Goal: Information Seeking & Learning: Learn about a topic

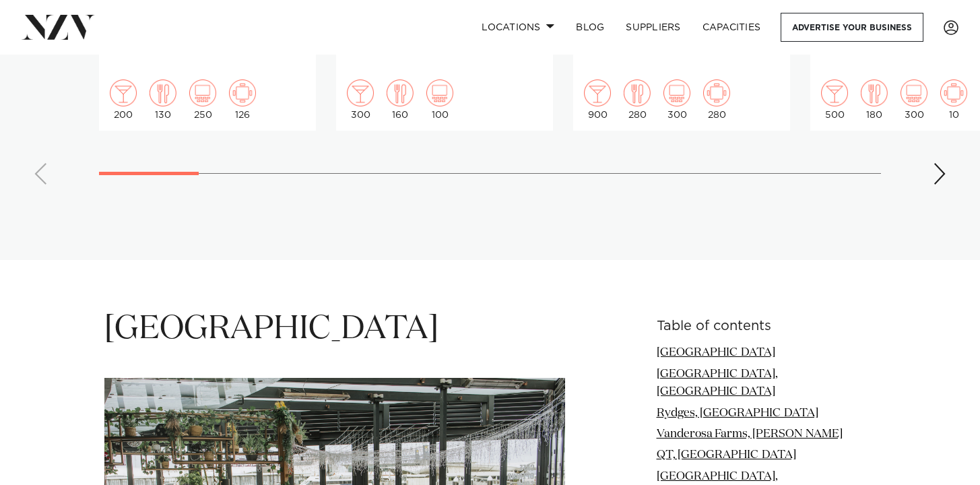
scroll to position [1334, 0]
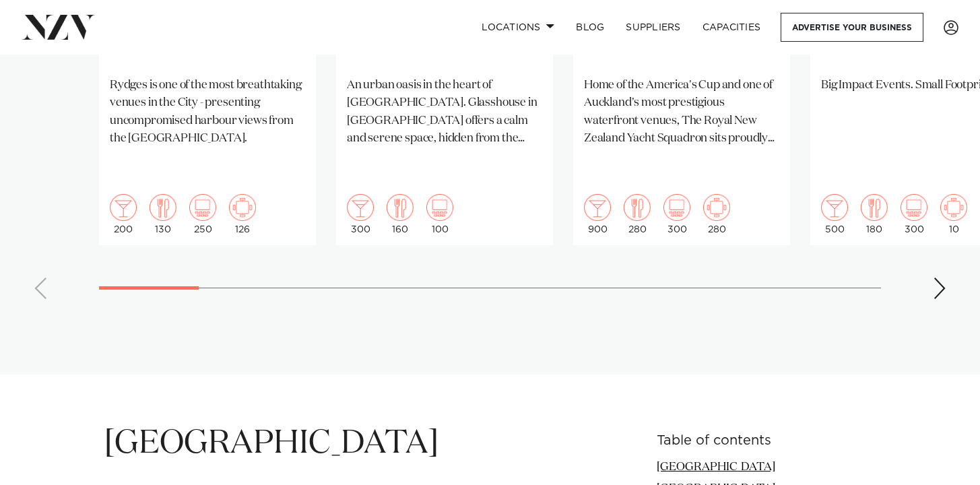
click at [946, 278] on div "Next slide" at bounding box center [939, 289] width 13 height 22
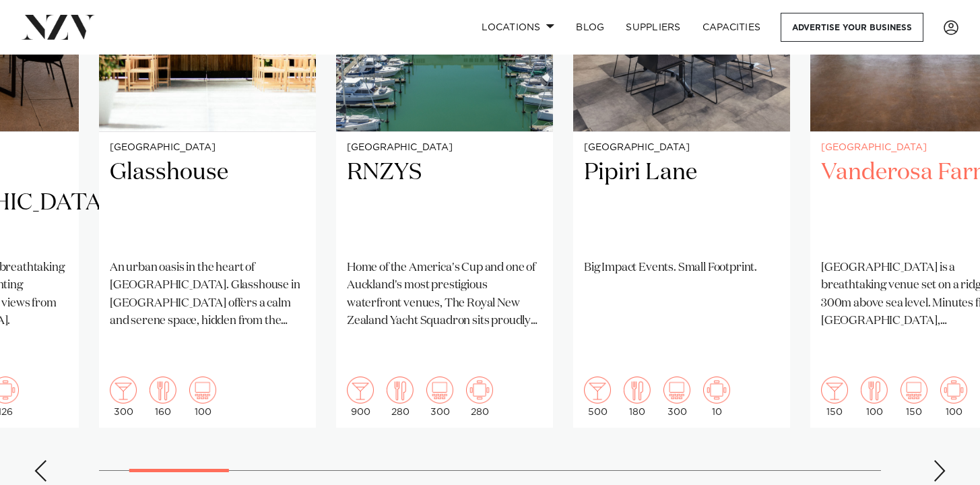
scroll to position [1177, 0]
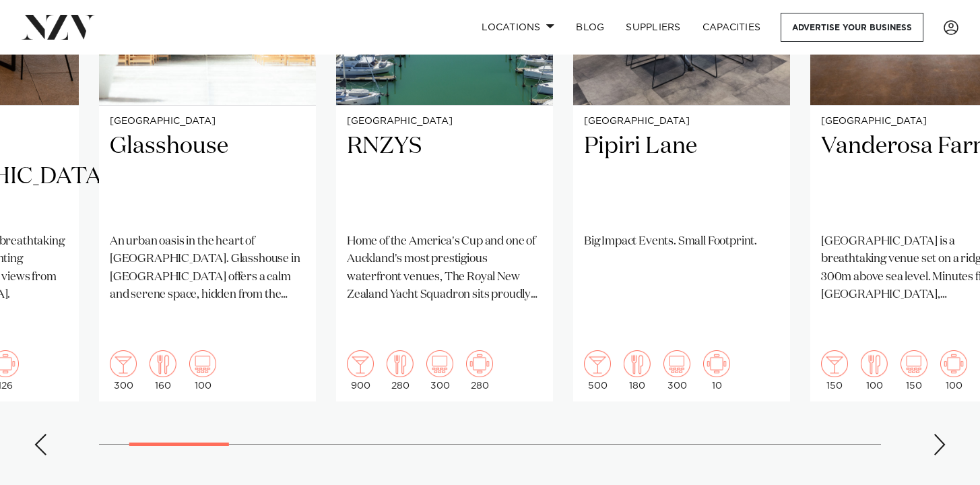
click at [932, 388] on swiper-container "[GEOGRAPHIC_DATA] [GEOGRAPHIC_DATA] [GEOGRAPHIC_DATA] [GEOGRAPHIC_DATA] is one …" at bounding box center [490, 140] width 980 height 652
click at [936, 434] on div "Next slide" at bounding box center [939, 445] width 13 height 22
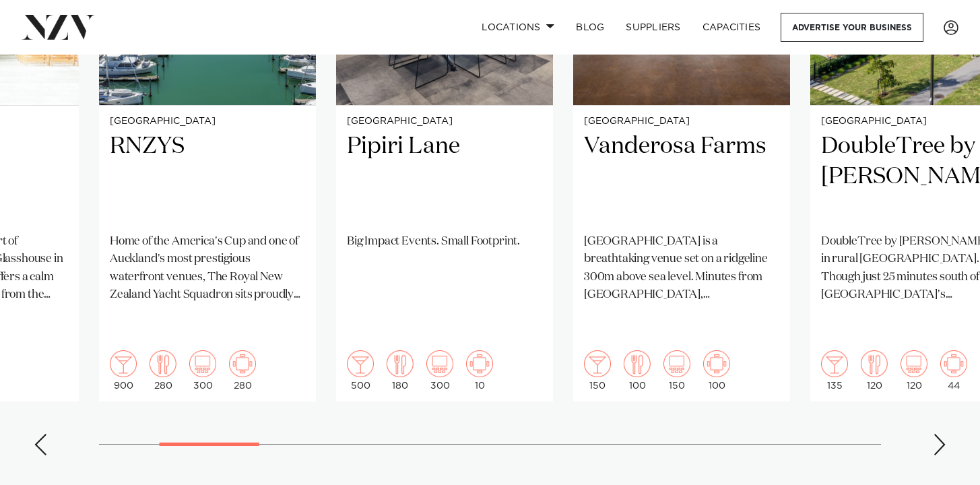
click at [936, 434] on div "Next slide" at bounding box center [939, 445] width 13 height 22
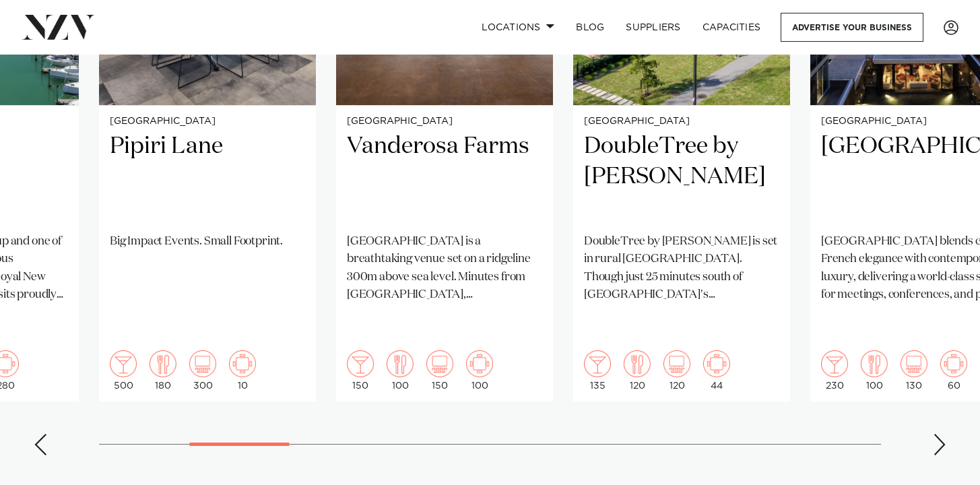
click at [936, 434] on div "Next slide" at bounding box center [939, 445] width 13 height 22
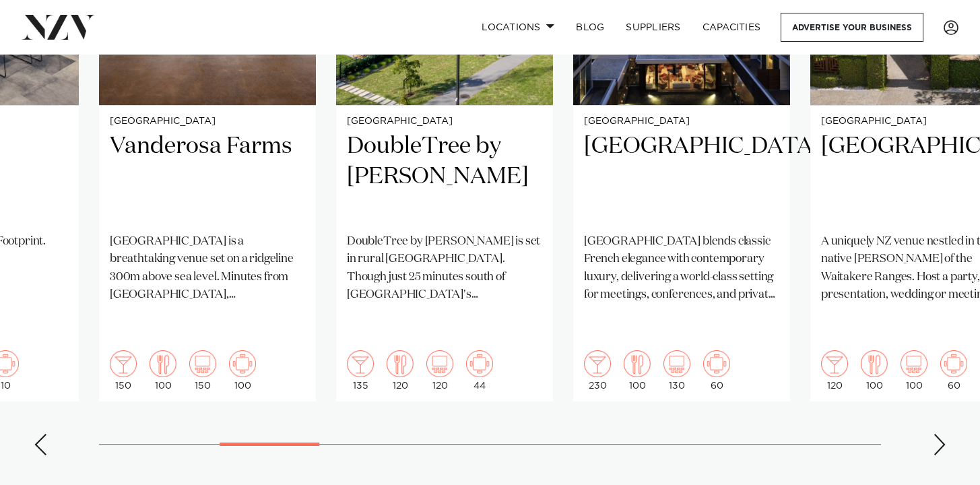
click at [936, 434] on div "Next slide" at bounding box center [939, 445] width 13 height 22
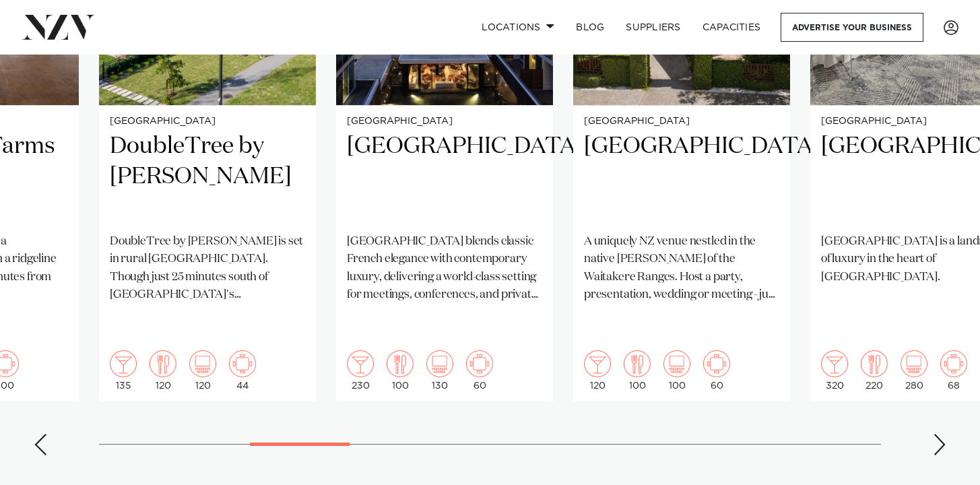
click at [936, 434] on div "Next slide" at bounding box center [939, 445] width 13 height 22
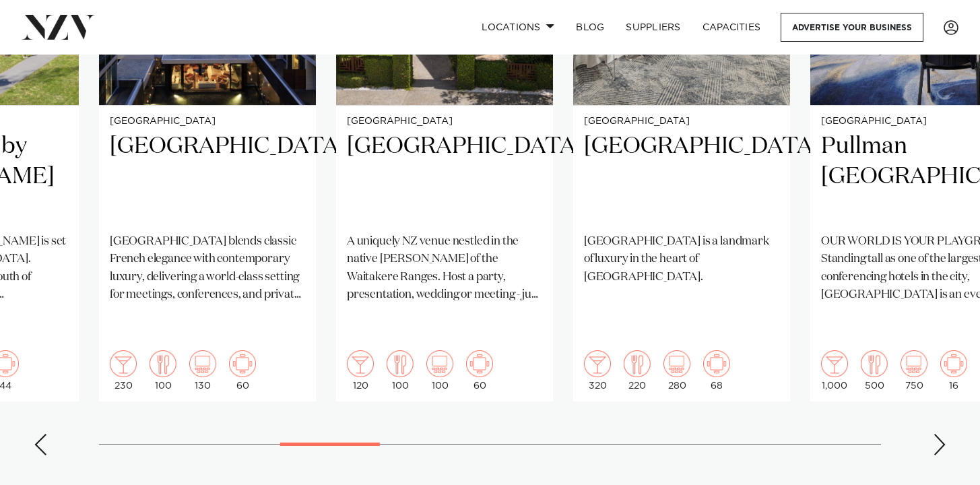
click at [936, 434] on div "Next slide" at bounding box center [939, 445] width 13 height 22
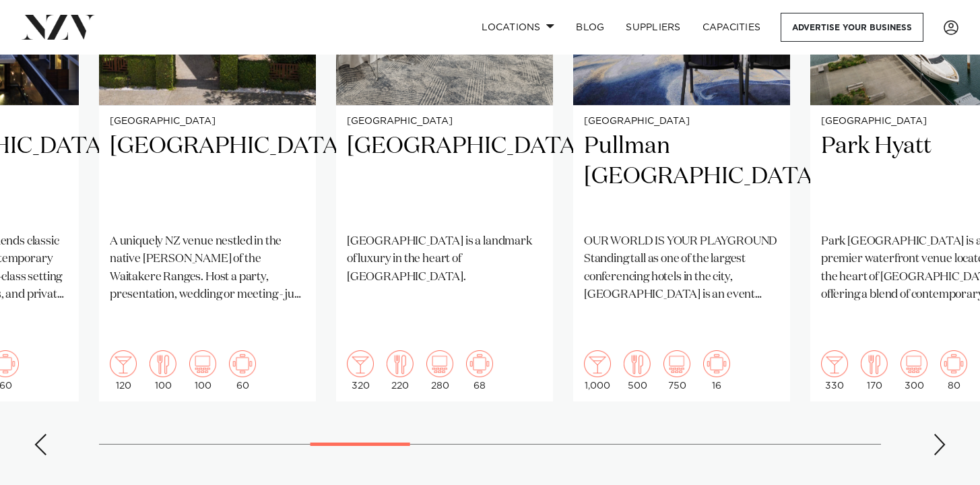
click at [936, 434] on div "Next slide" at bounding box center [939, 445] width 13 height 22
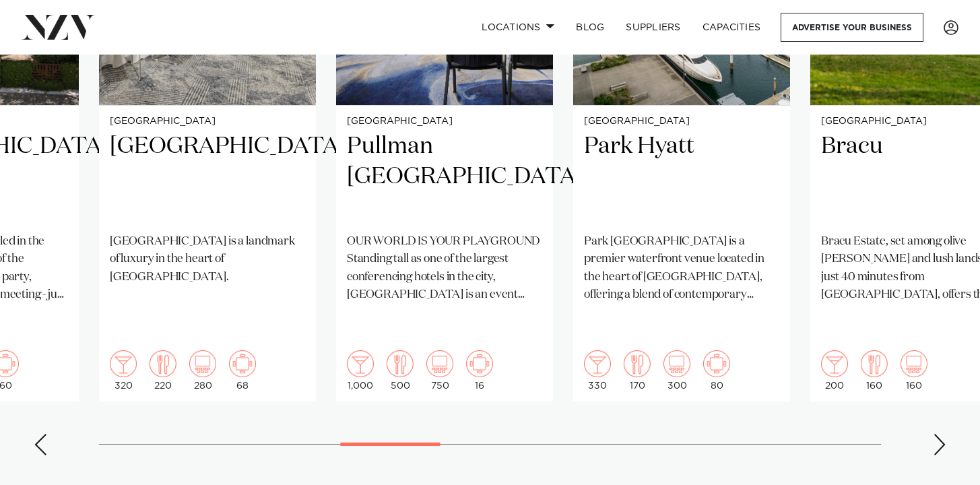
click at [936, 434] on div "Next slide" at bounding box center [939, 445] width 13 height 22
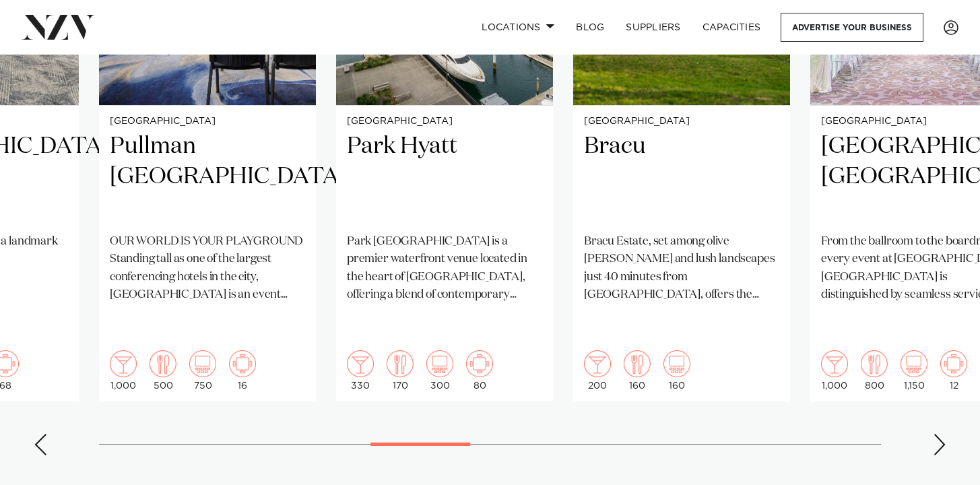
click at [937, 434] on div "Next slide" at bounding box center [939, 445] width 13 height 22
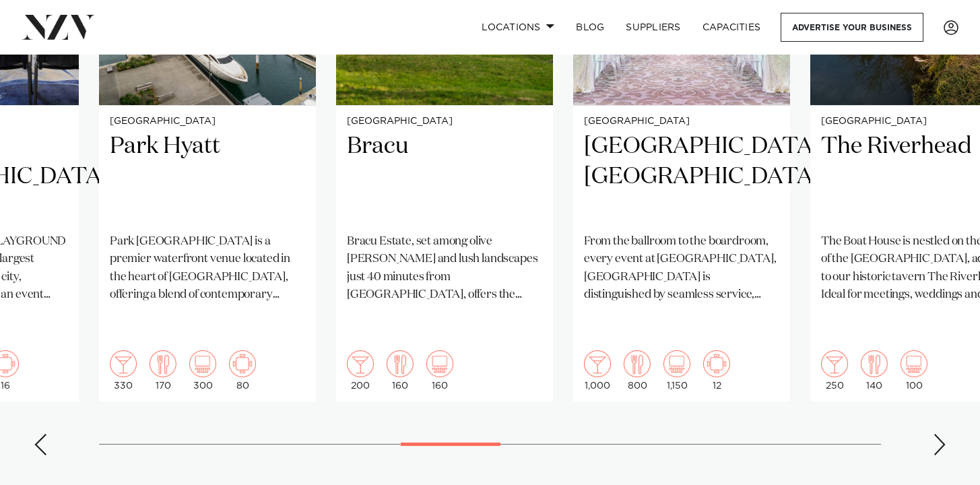
click at [937, 434] on div "Next slide" at bounding box center [939, 445] width 13 height 22
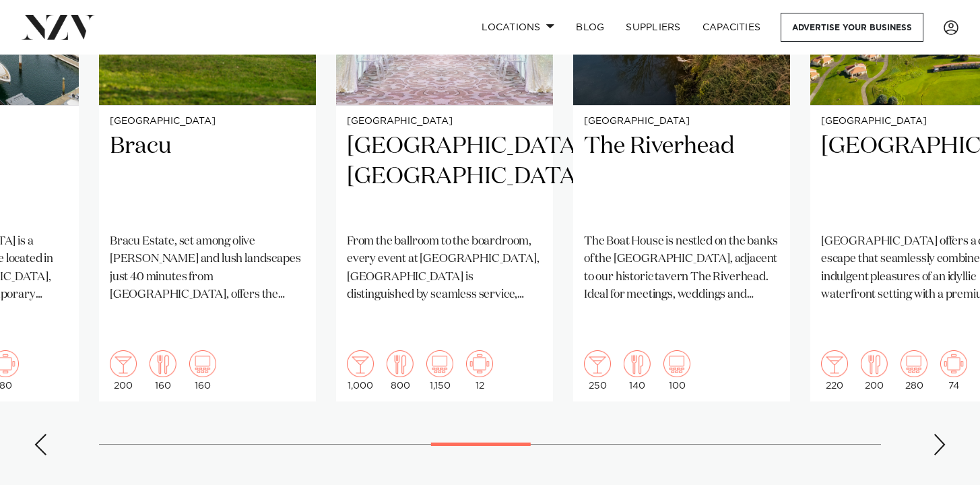
click at [937, 434] on div "Next slide" at bounding box center [939, 445] width 13 height 22
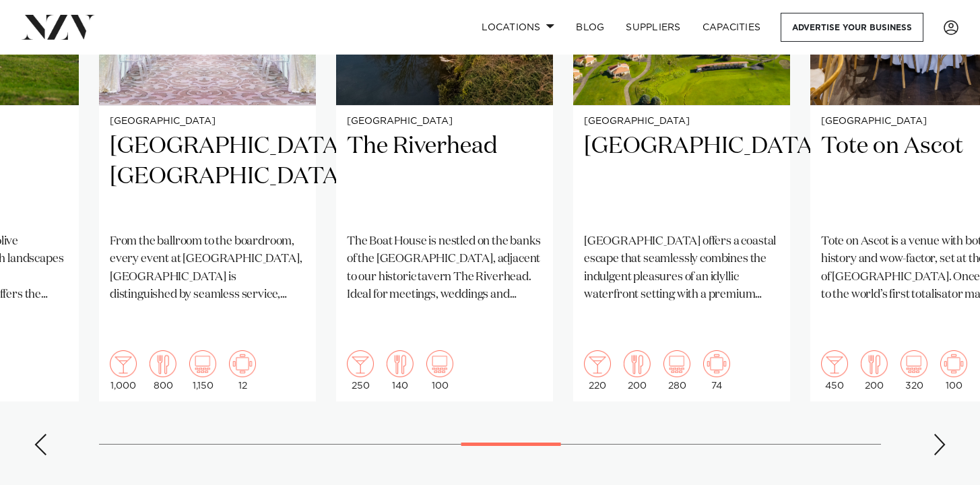
click at [936, 434] on div "Next slide" at bounding box center [939, 445] width 13 height 22
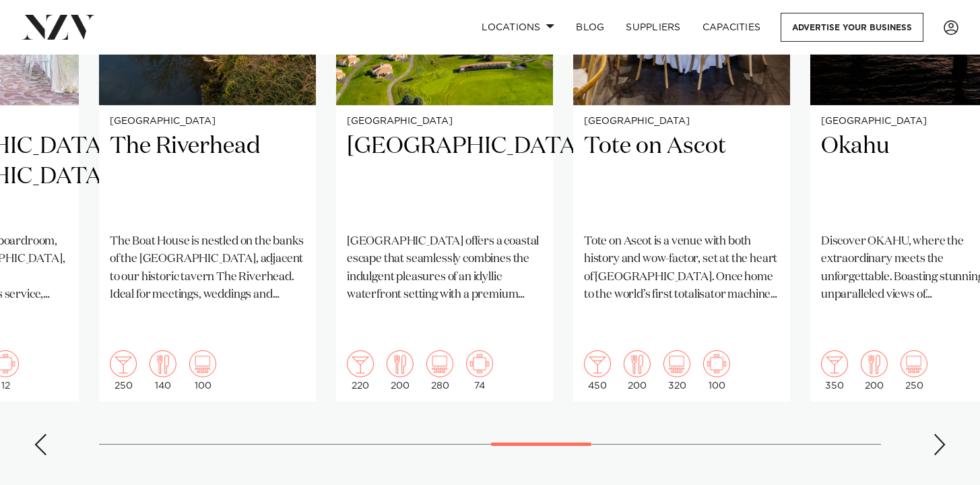
click at [936, 434] on div "Next slide" at bounding box center [939, 445] width 13 height 22
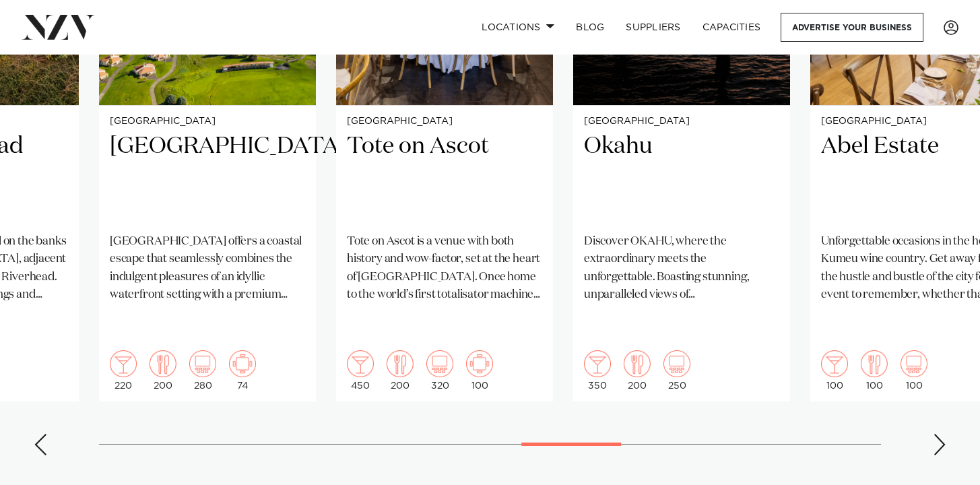
click at [935, 434] on div "Next slide" at bounding box center [939, 445] width 13 height 22
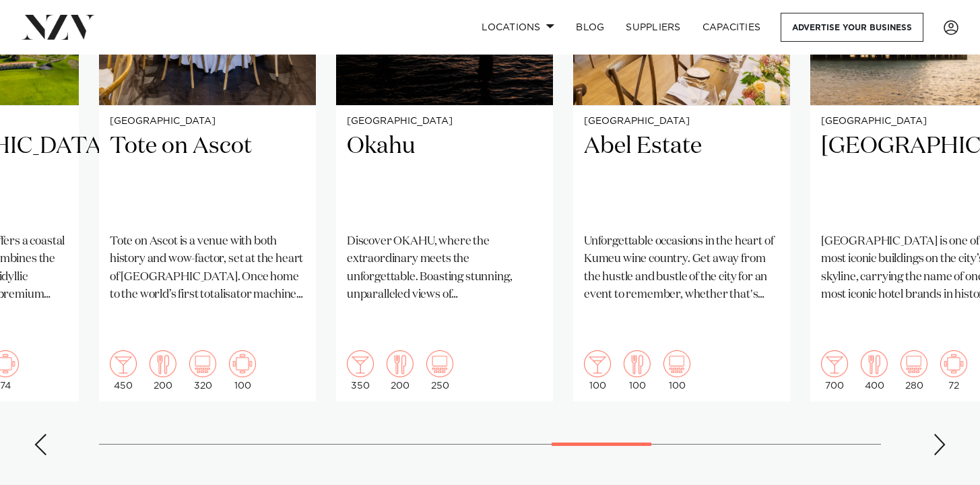
click at [935, 434] on div "Next slide" at bounding box center [939, 445] width 13 height 22
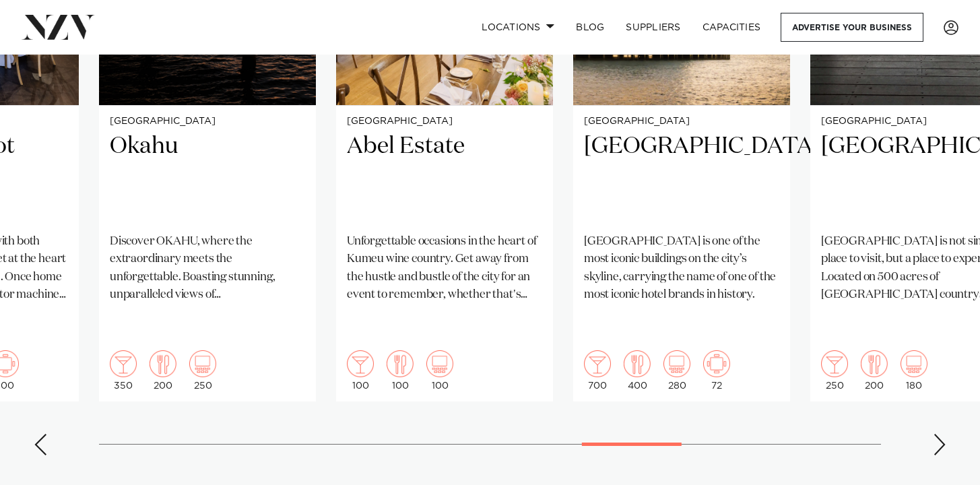
click at [935, 434] on div "Next slide" at bounding box center [939, 445] width 13 height 22
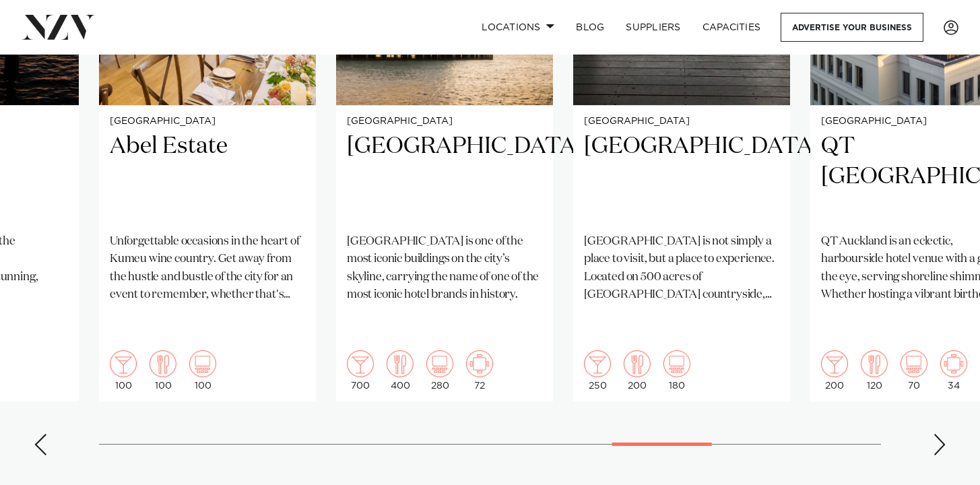
click at [935, 434] on div "Next slide" at bounding box center [939, 445] width 13 height 22
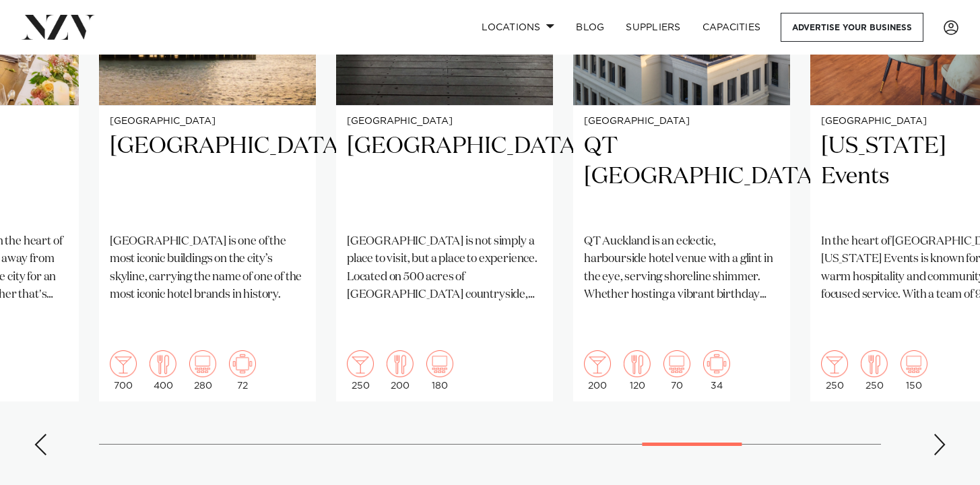
click at [935, 434] on div "Next slide" at bounding box center [939, 445] width 13 height 22
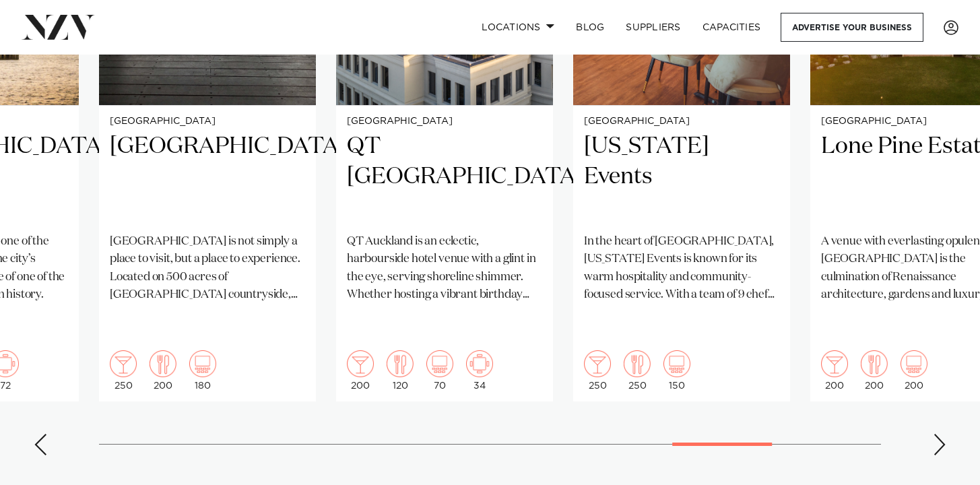
click at [935, 434] on div "Next slide" at bounding box center [939, 445] width 13 height 22
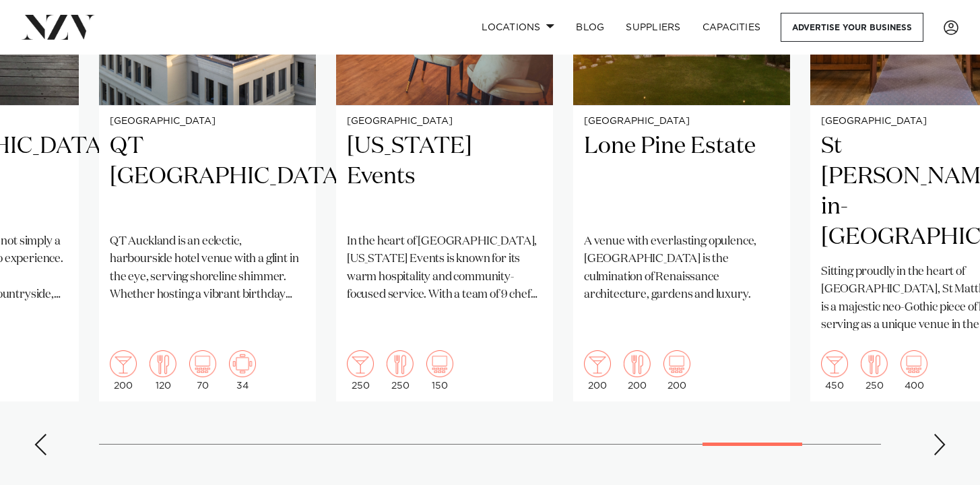
click at [935, 434] on div "Next slide" at bounding box center [939, 445] width 13 height 22
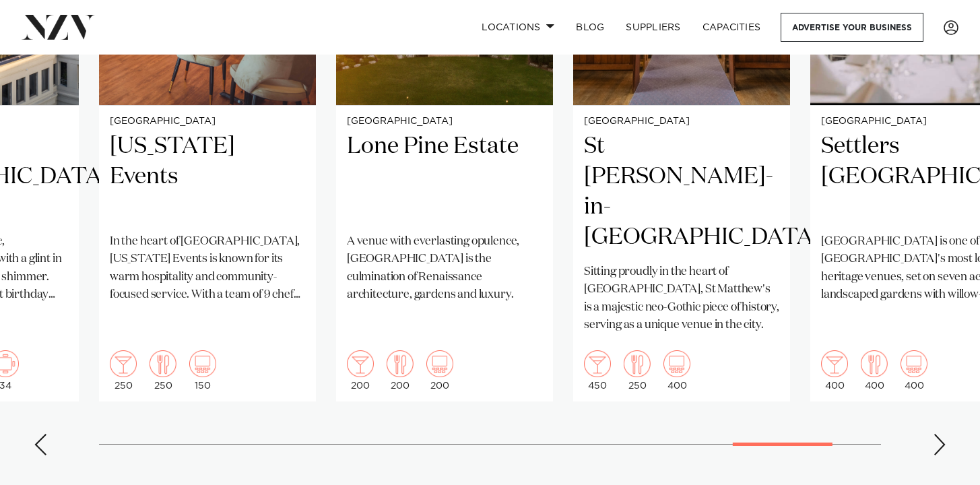
click at [935, 434] on div "Next slide" at bounding box center [939, 445] width 13 height 22
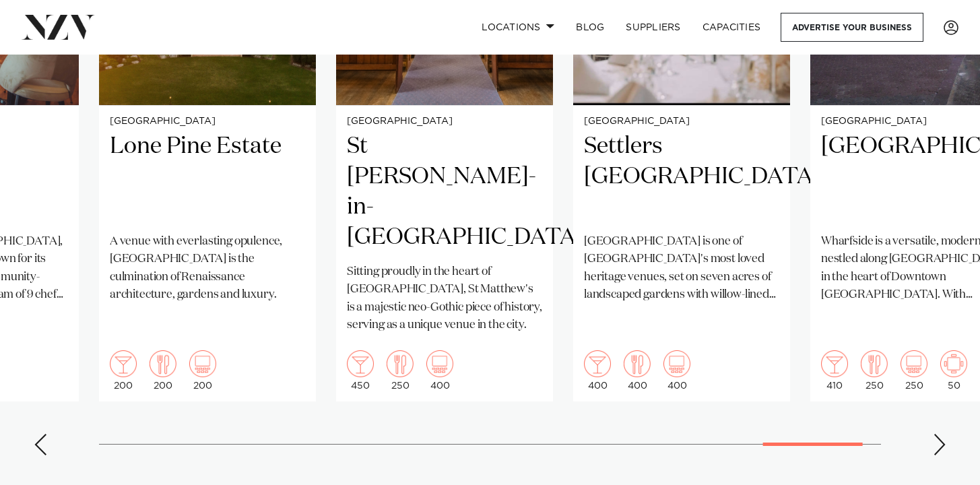
click at [935, 434] on div "Next slide" at bounding box center [939, 445] width 13 height 22
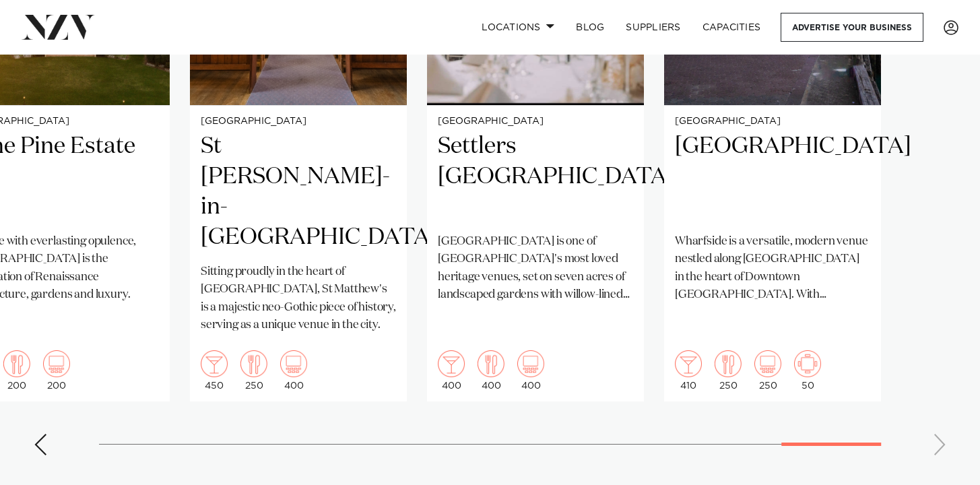
click at [935, 389] on swiper-container "[GEOGRAPHIC_DATA] [GEOGRAPHIC_DATA] [GEOGRAPHIC_DATA] [GEOGRAPHIC_DATA] is one …" at bounding box center [490, 140] width 980 height 652
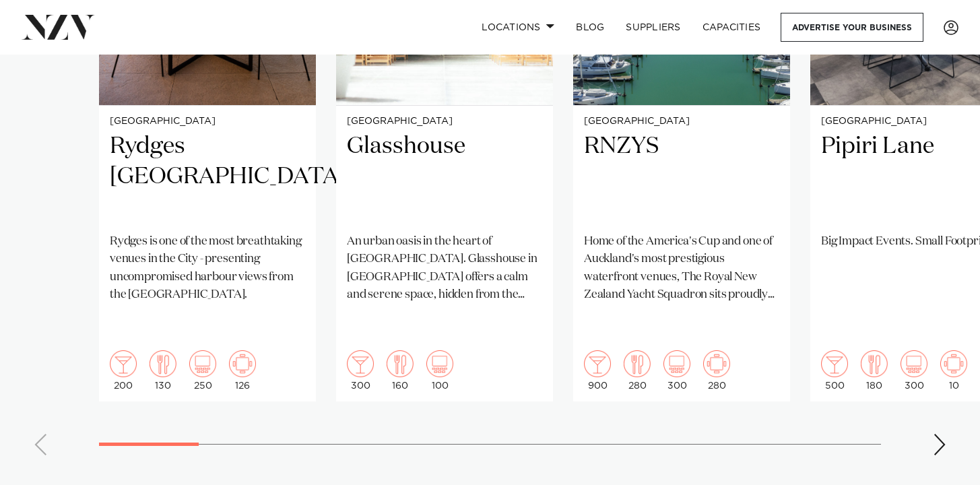
click at [90, 397] on swiper-container "[GEOGRAPHIC_DATA] [GEOGRAPHIC_DATA] [GEOGRAPHIC_DATA] [GEOGRAPHIC_DATA] is one …" at bounding box center [490, 140] width 980 height 652
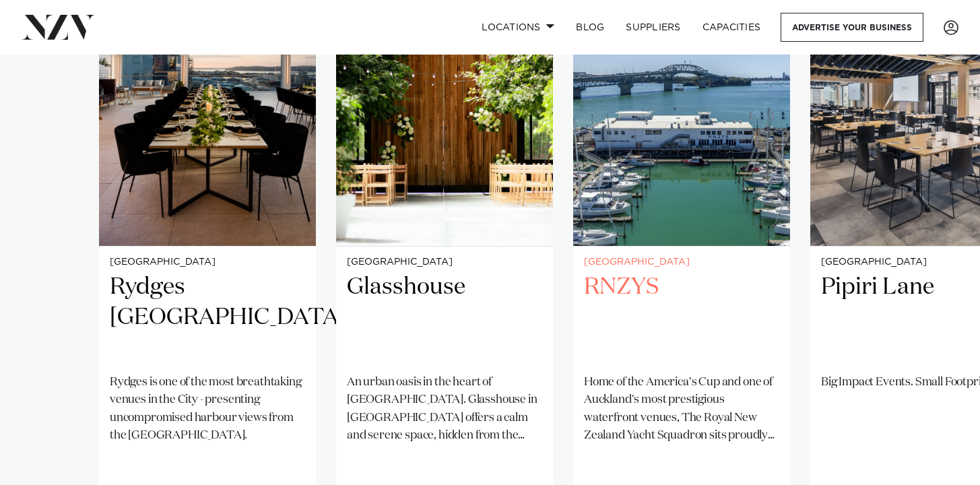
scroll to position [1118, 0]
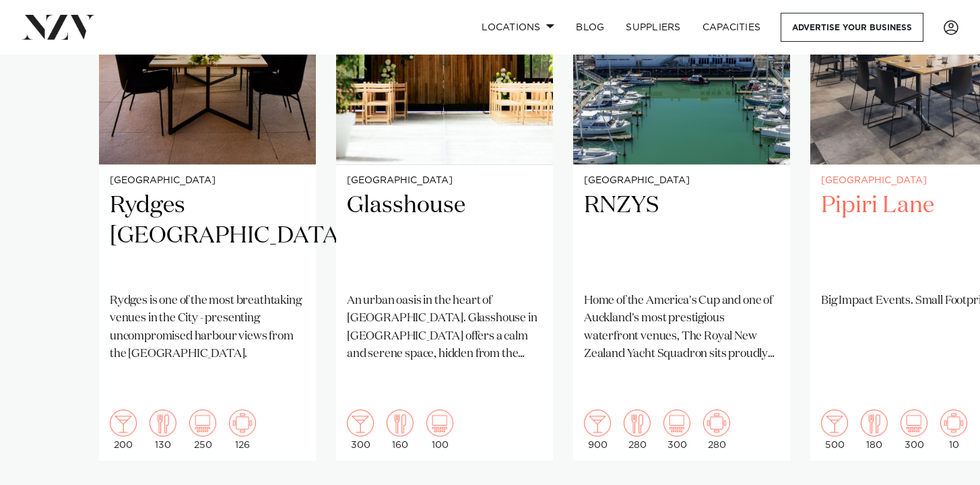
click at [910, 204] on h2 "Pipiri Lane" at bounding box center [918, 236] width 195 height 91
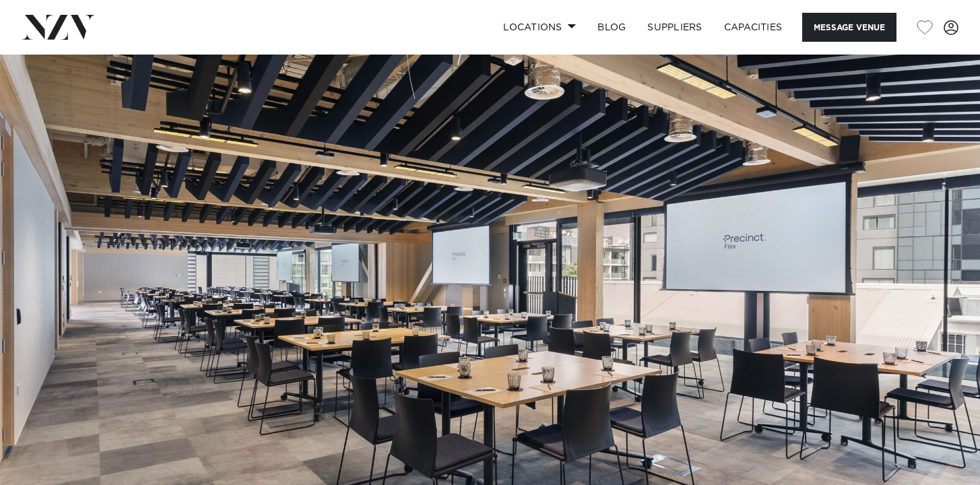
scroll to position [3, 0]
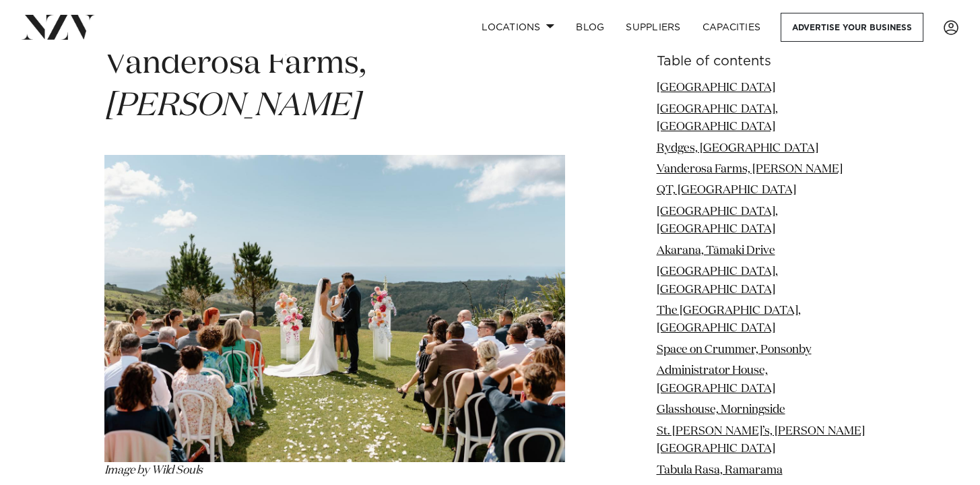
scroll to position [3007, 0]
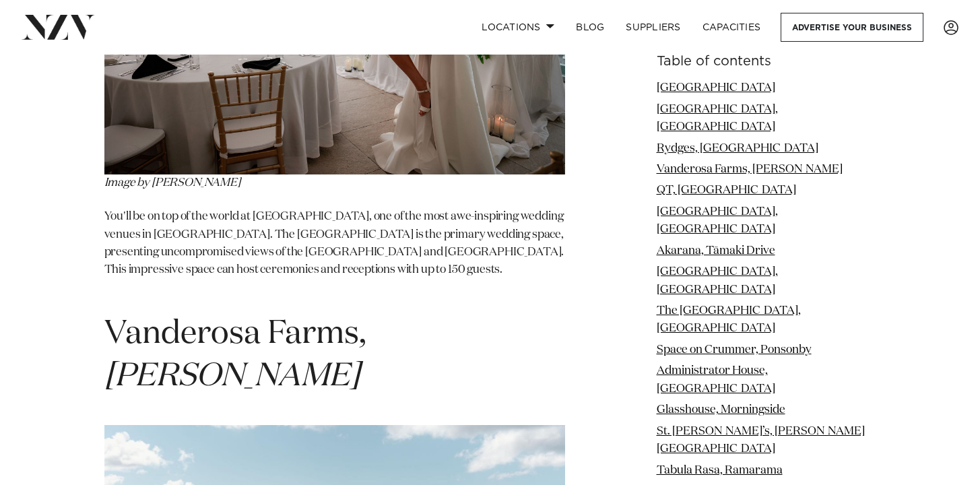
click at [325, 318] on span "Vanderosa Farms, [PERSON_NAME]" at bounding box center [235, 355] width 262 height 75
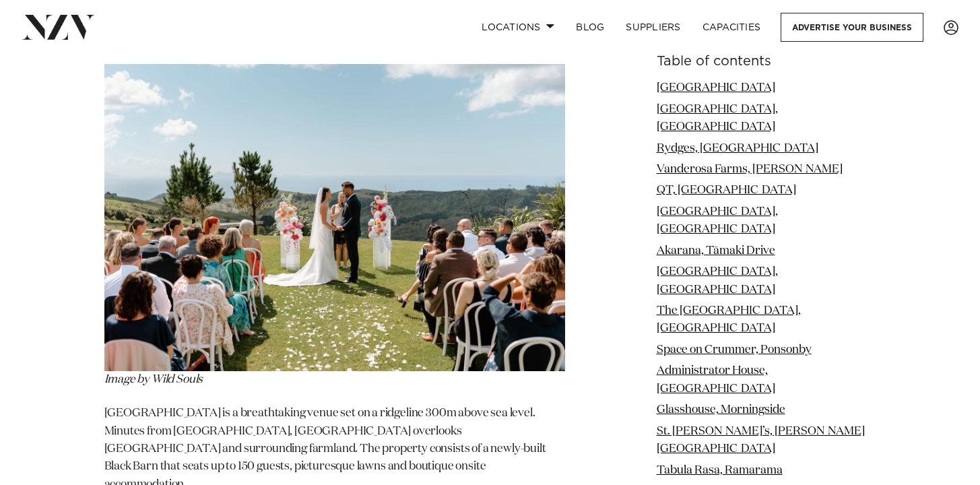
scroll to position [3406, 0]
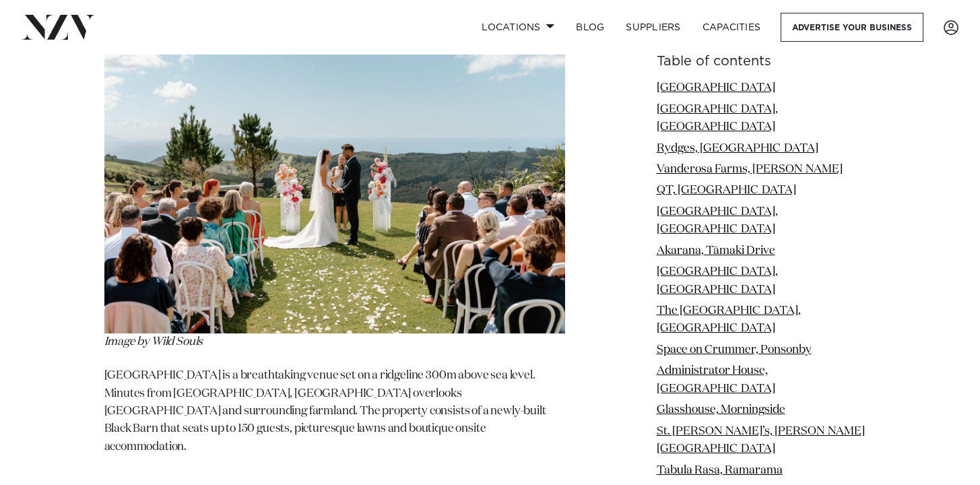
click at [395, 367] on p "[GEOGRAPHIC_DATA] is a breathtaking venue set on a ridgeline 300m above sea lev…" at bounding box center [334, 420] width 461 height 106
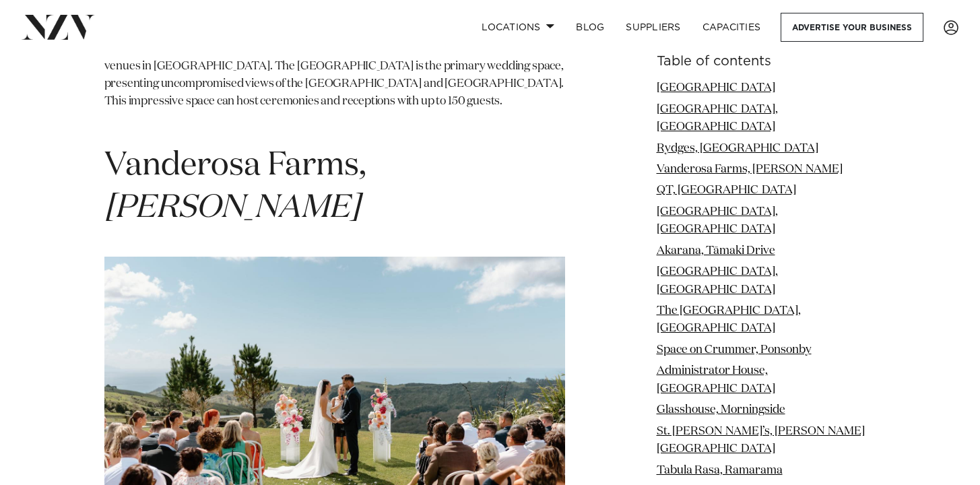
scroll to position [3175, 0]
click at [360, 193] on em "[PERSON_NAME]" at bounding box center [231, 209] width 255 height 32
click at [422, 257] on img at bounding box center [334, 410] width 461 height 307
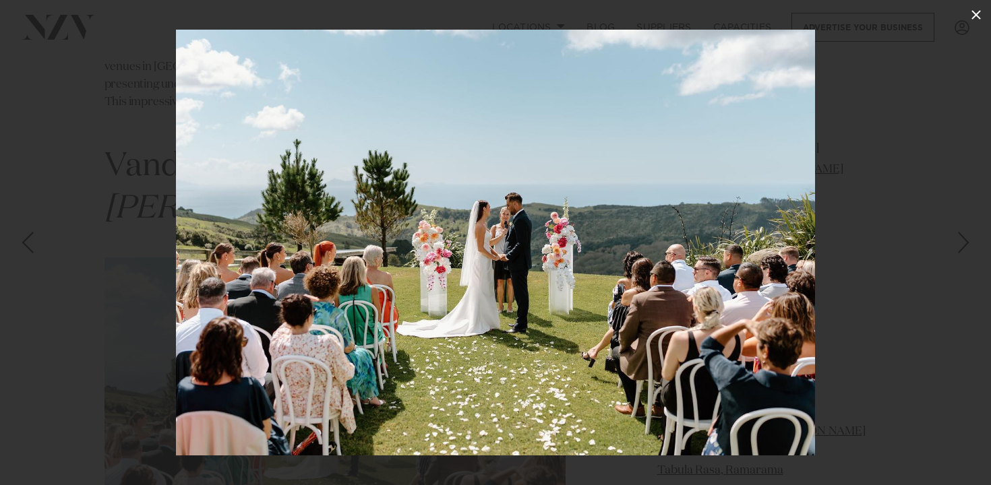
click at [978, 11] on icon at bounding box center [975, 14] width 9 height 9
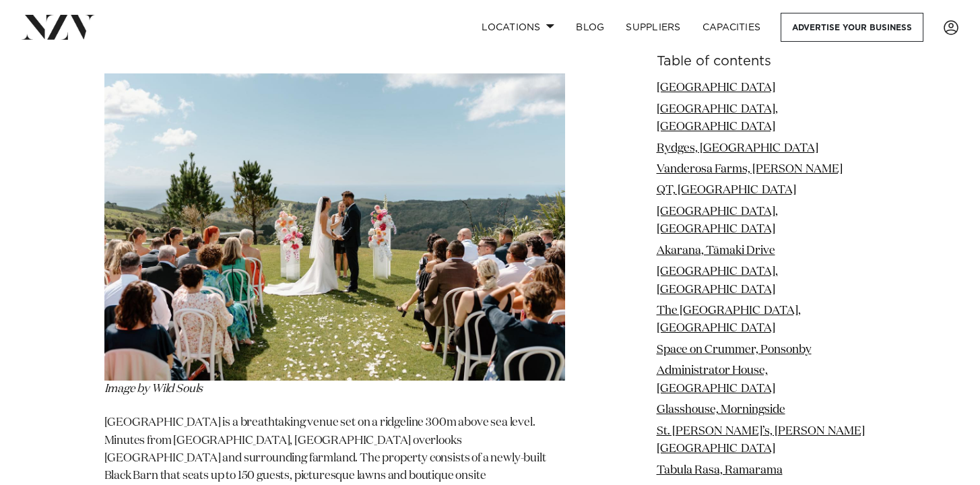
scroll to position [3355, 0]
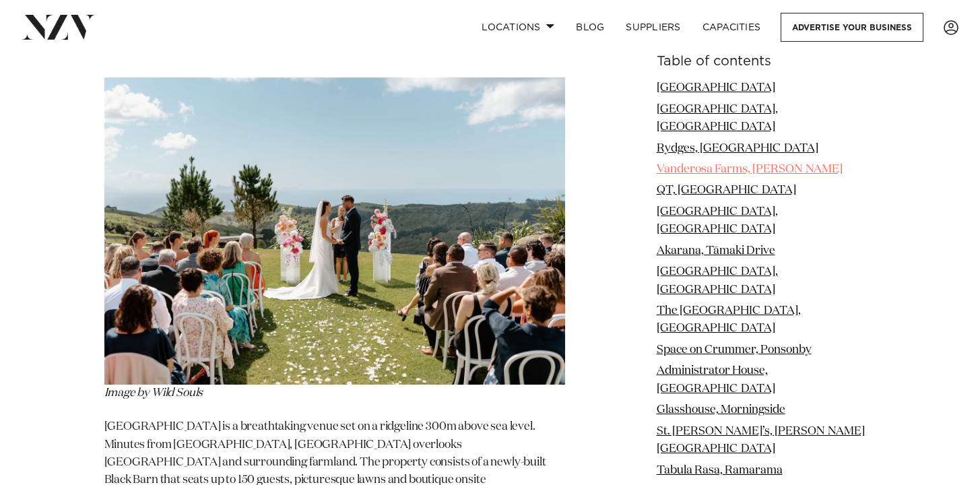
click at [706, 164] on link "Vanderosa Farms, [PERSON_NAME]" at bounding box center [750, 169] width 186 height 11
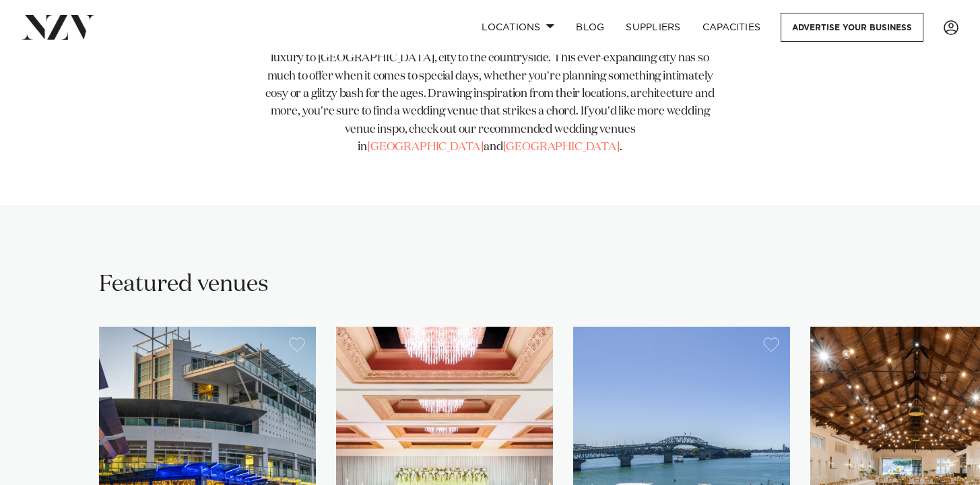
scroll to position [1132, 0]
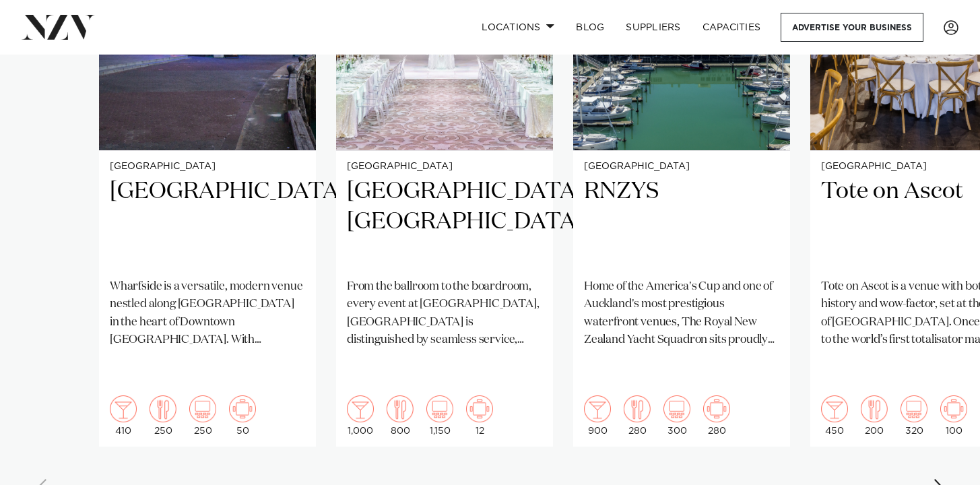
click at [204, 447] on swiper-container "Auckland Wharfside Event Centre Wharfside is a versatile, modern venue nestled …" at bounding box center [490, 185] width 980 height 652
click at [210, 443] on swiper-container "Auckland Wharfside Event Centre Wharfside is a versatile, modern venue nestled …" at bounding box center [490, 185] width 980 height 652
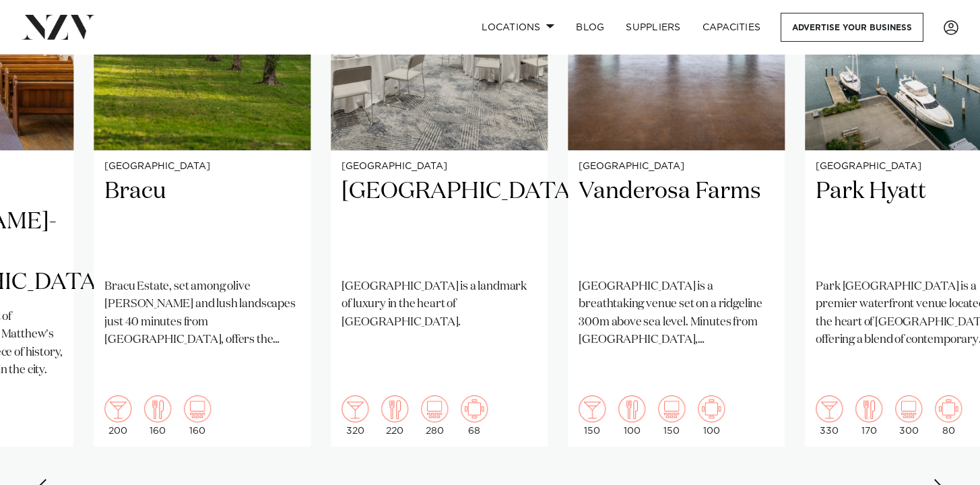
click at [449, 447] on swiper-container "Auckland Wharfside Event Centre Wharfside is a versatile, modern venue nestled …" at bounding box center [490, 185] width 980 height 652
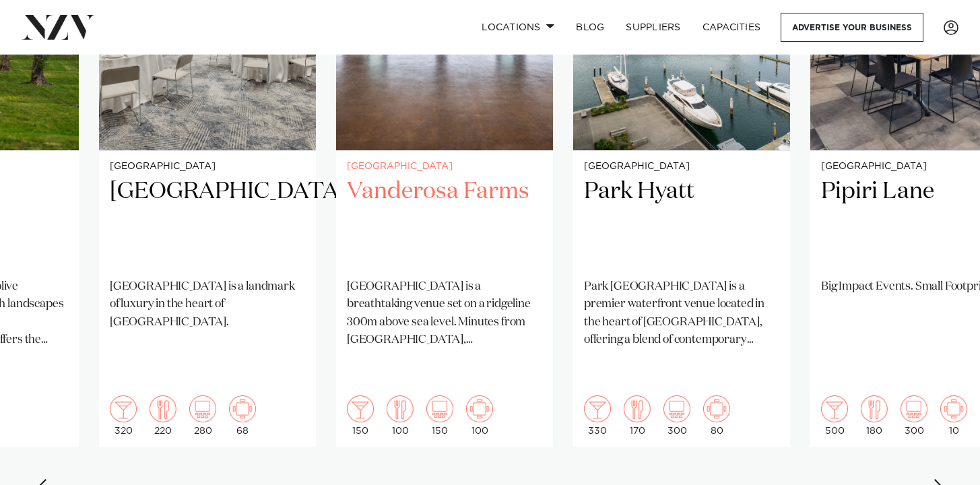
click at [455, 177] on h2 "Vanderosa Farms" at bounding box center [444, 222] width 195 height 91
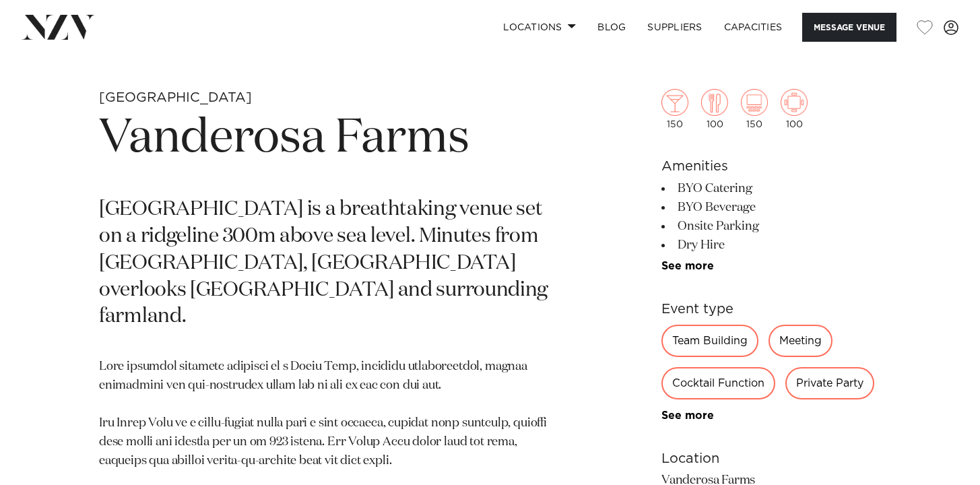
scroll to position [509, 0]
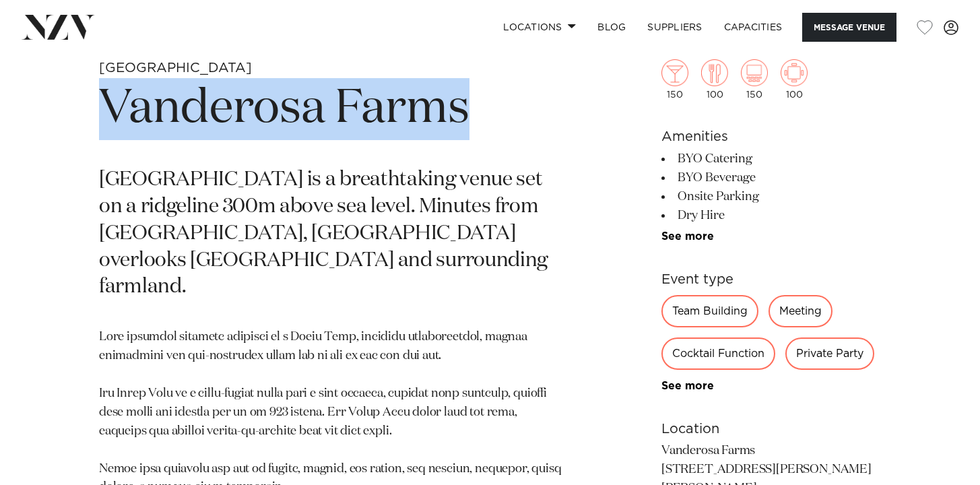
drag, startPoint x: 468, startPoint y: 116, endPoint x: 108, endPoint y: 100, distance: 359.5
click at [108, 100] on h1 "Vanderosa Farms" at bounding box center [332, 109] width 467 height 62
copy h1 "Vanderosa Farms"
click at [385, 135] on h1 "Vanderosa Farms" at bounding box center [332, 109] width 467 height 62
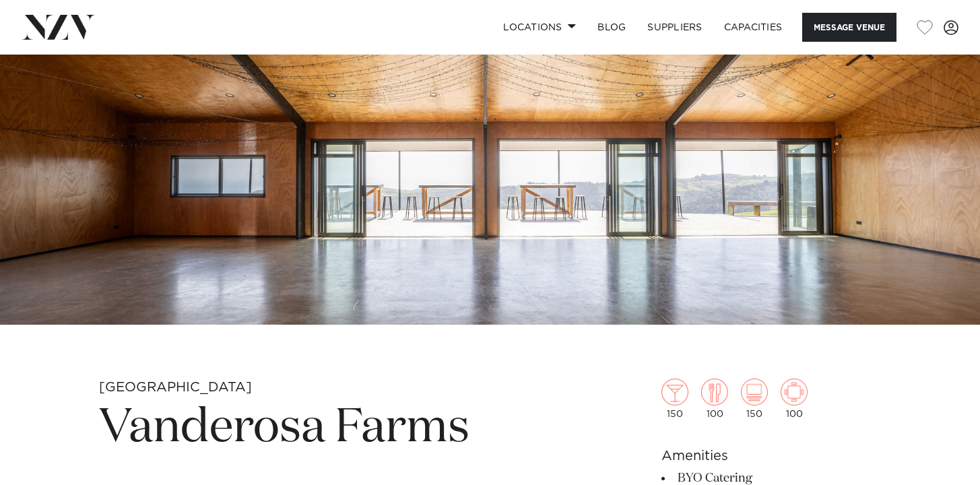
scroll to position [385, 0]
